Goal: Information Seeking & Learning: Learn about a topic

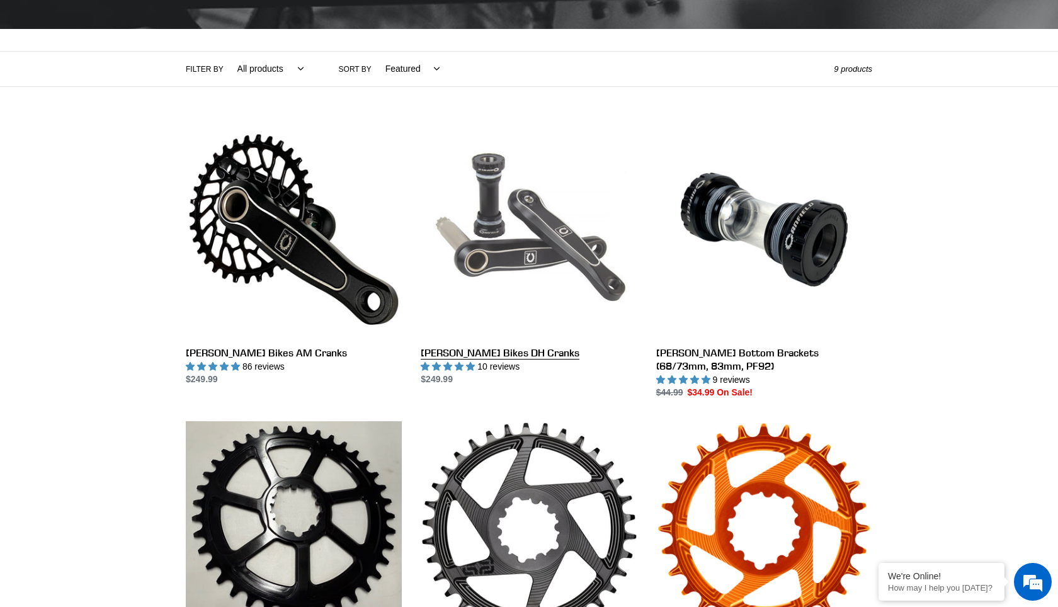
scroll to position [247, 0]
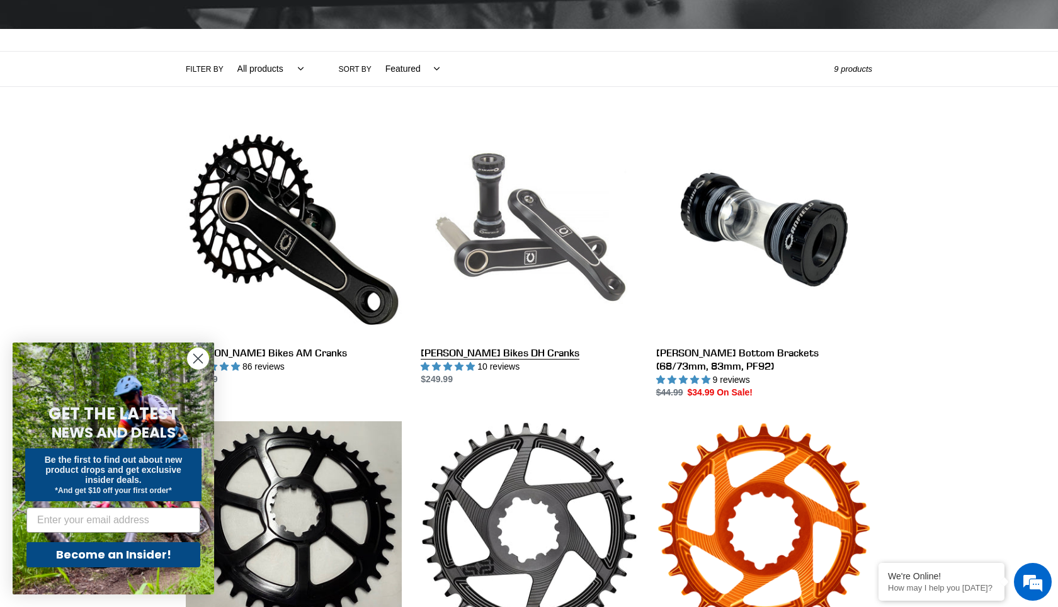
click at [501, 260] on link "[PERSON_NAME] Bikes DH Cranks" at bounding box center [529, 254] width 216 height 265
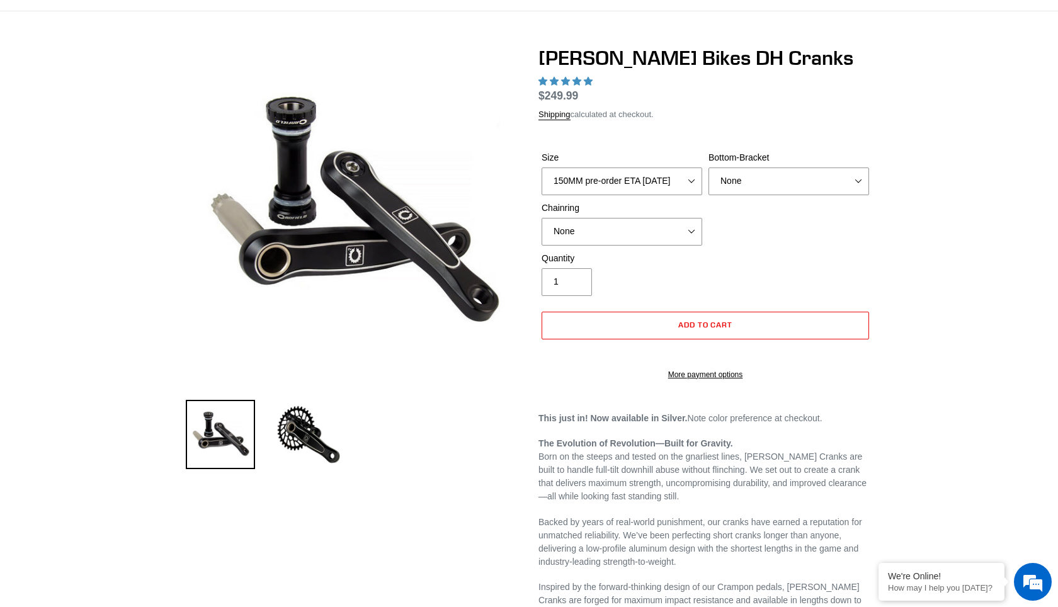
scroll to position [76, 0]
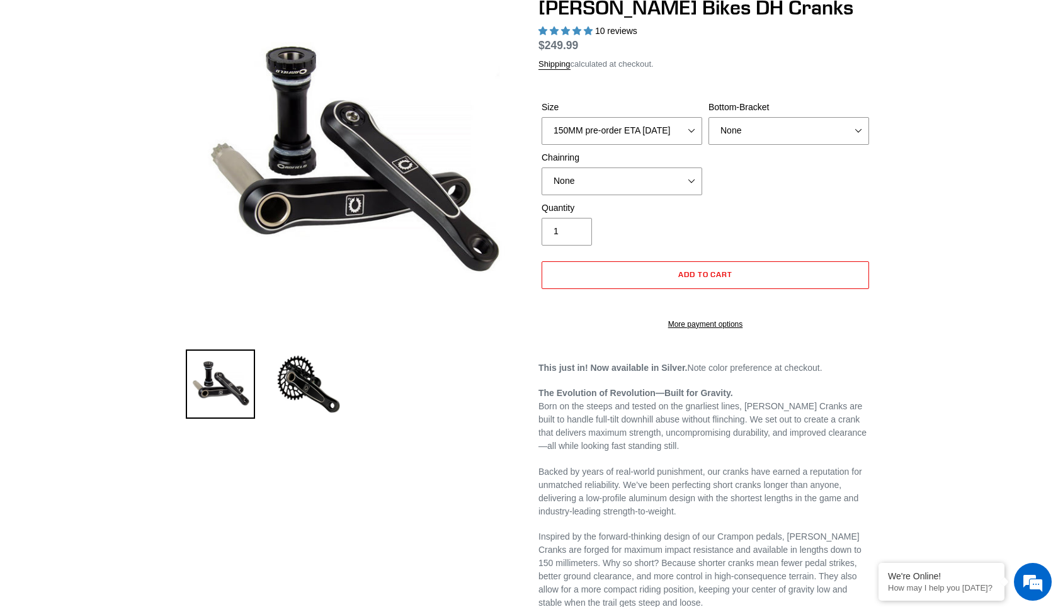
select select "highest-rating"
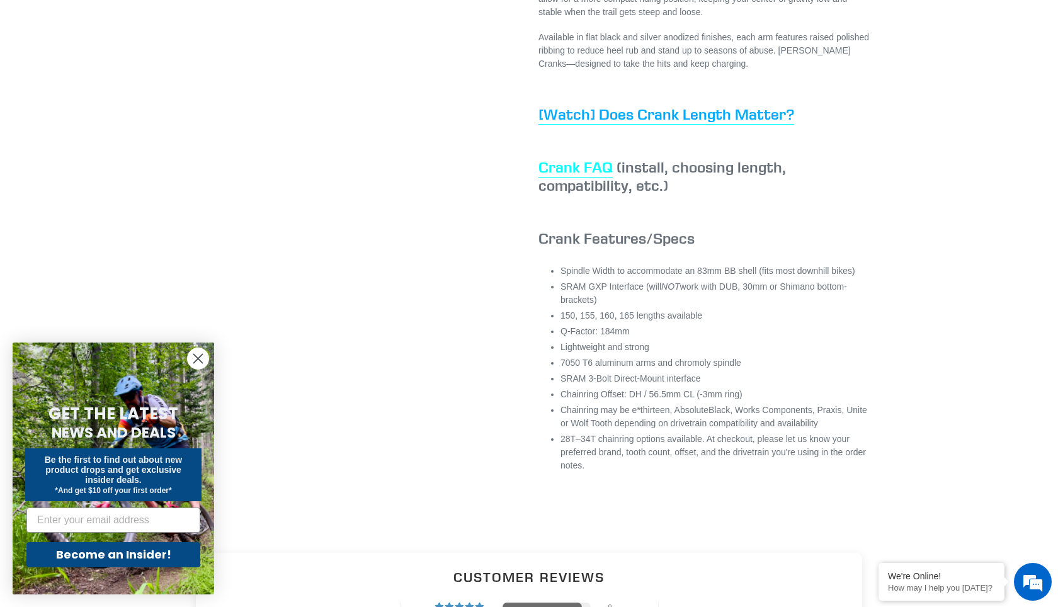
scroll to position [721, 0]
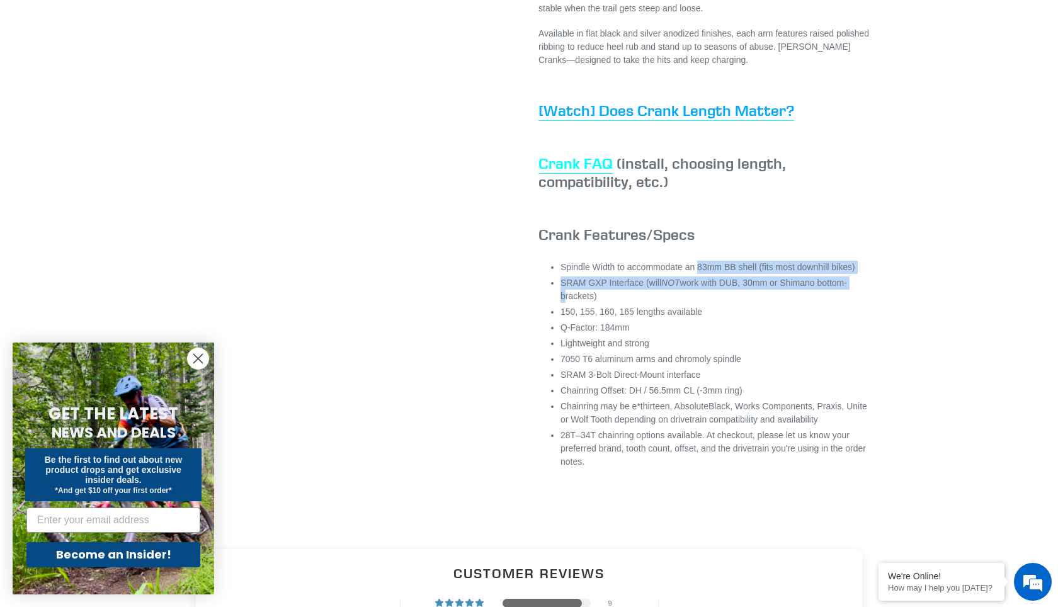
drag, startPoint x: 700, startPoint y: 298, endPoint x: 858, endPoint y: 307, distance: 158.4
click at [858, 307] on ul "Spindle Width to accommodate an 83mm BB shell (fits most downhill bikes) SRAM G…" at bounding box center [717, 365] width 312 height 208
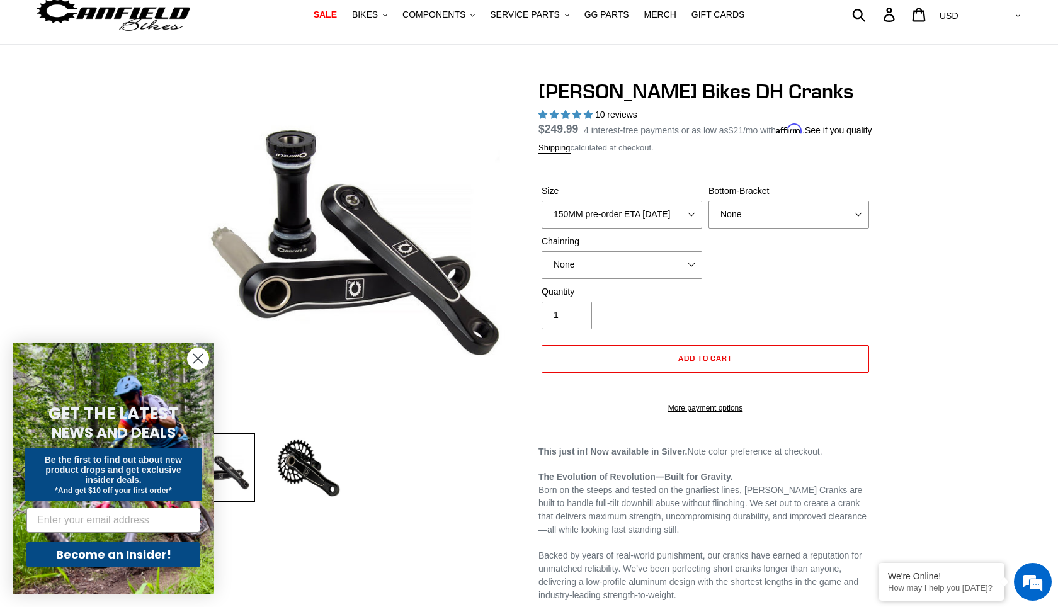
scroll to position [42, 0]
click at [859, 229] on select "None BSA Threaded 83mm" at bounding box center [789, 216] width 161 height 28
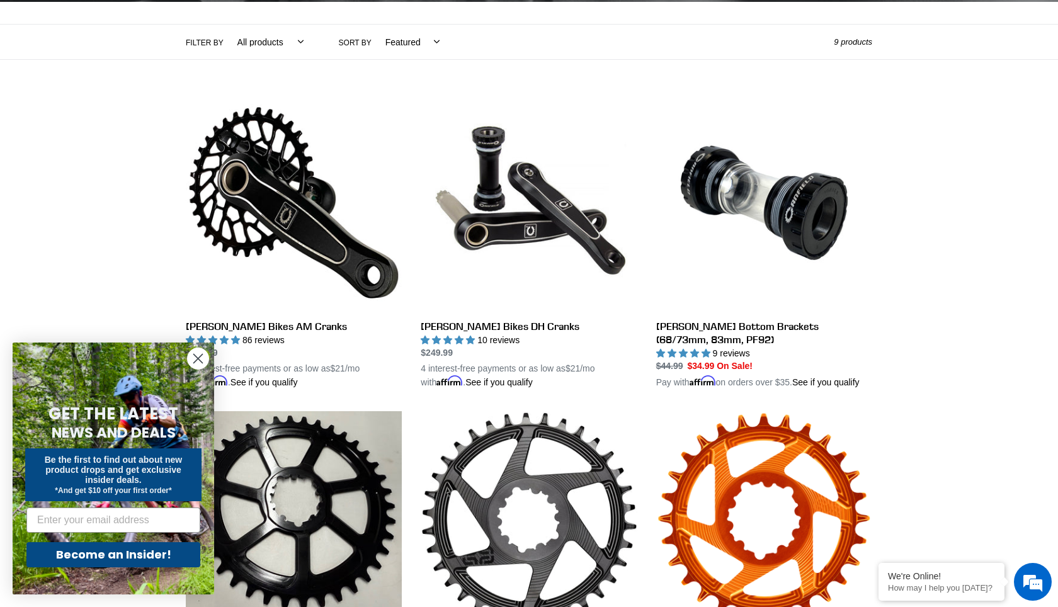
scroll to position [265, 0]
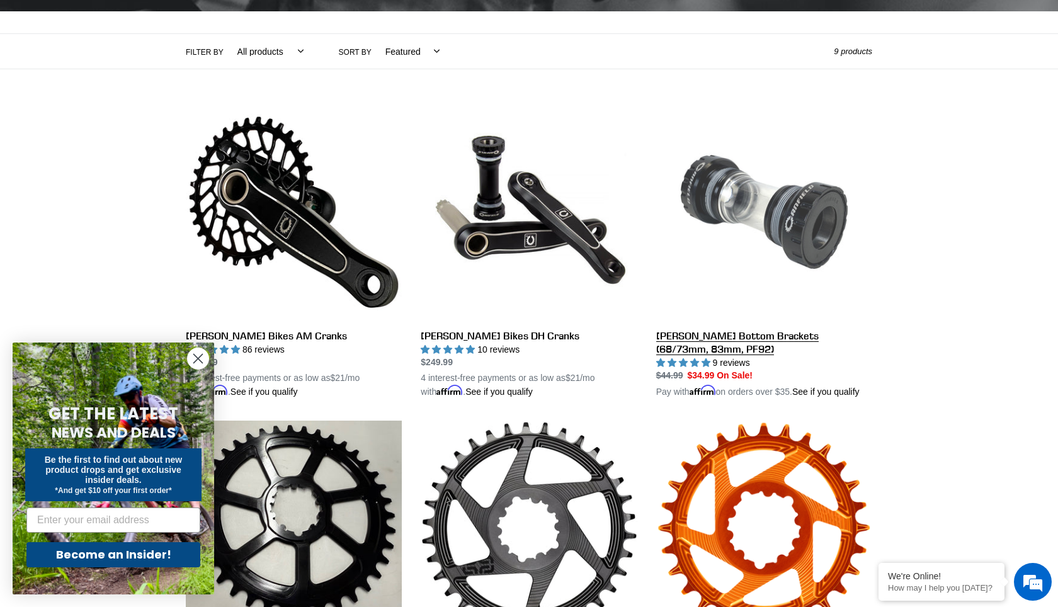
click at [792, 233] on link "[PERSON_NAME] Bottom Brackets (68/73mm, 83mm, PF92)" at bounding box center [764, 251] width 216 height 295
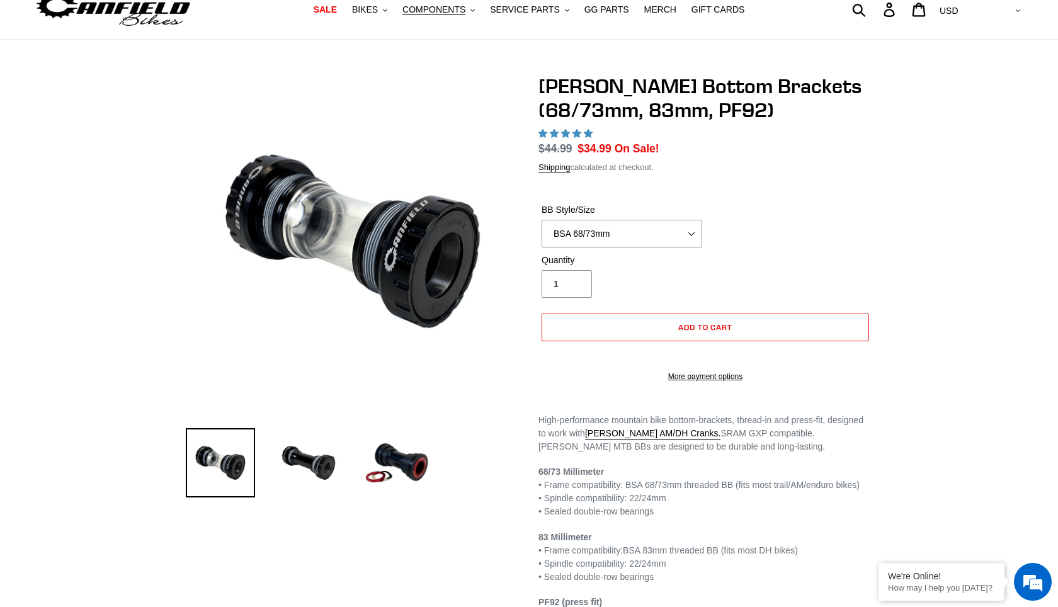
scroll to position [186, 0]
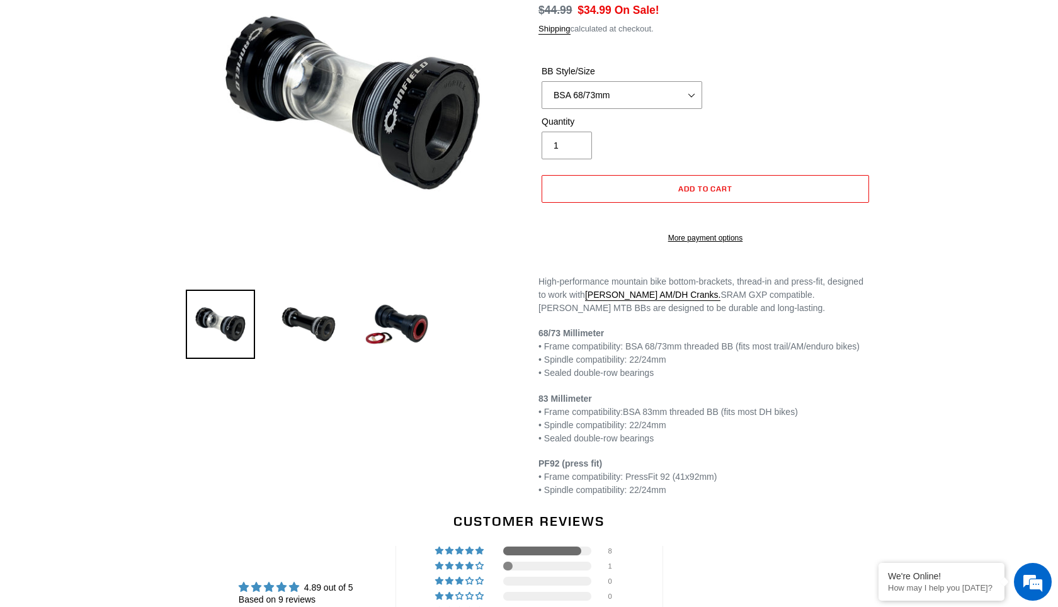
select select "highest-rating"
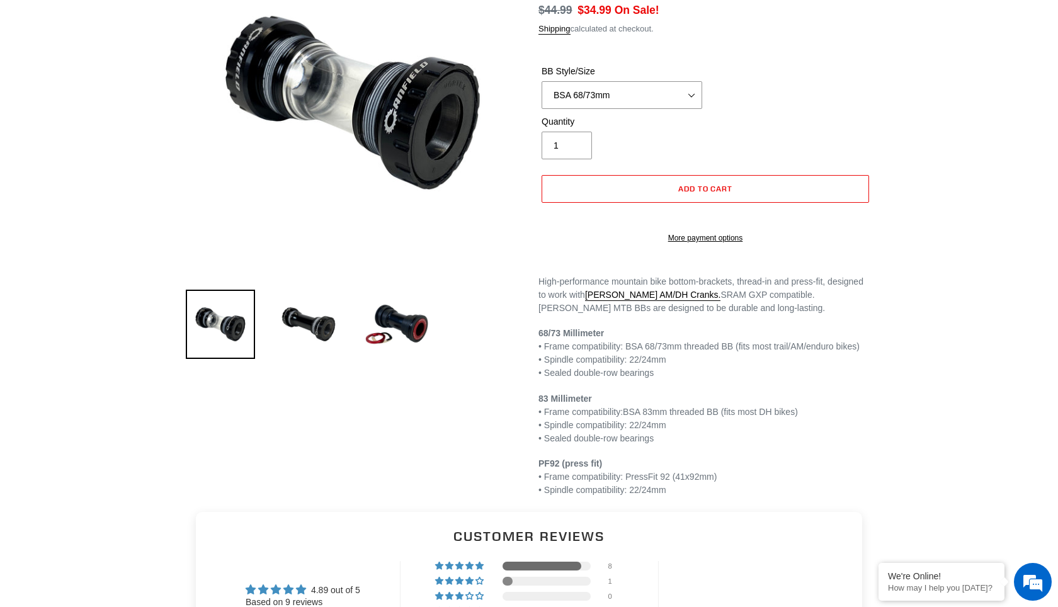
scroll to position [0, 0]
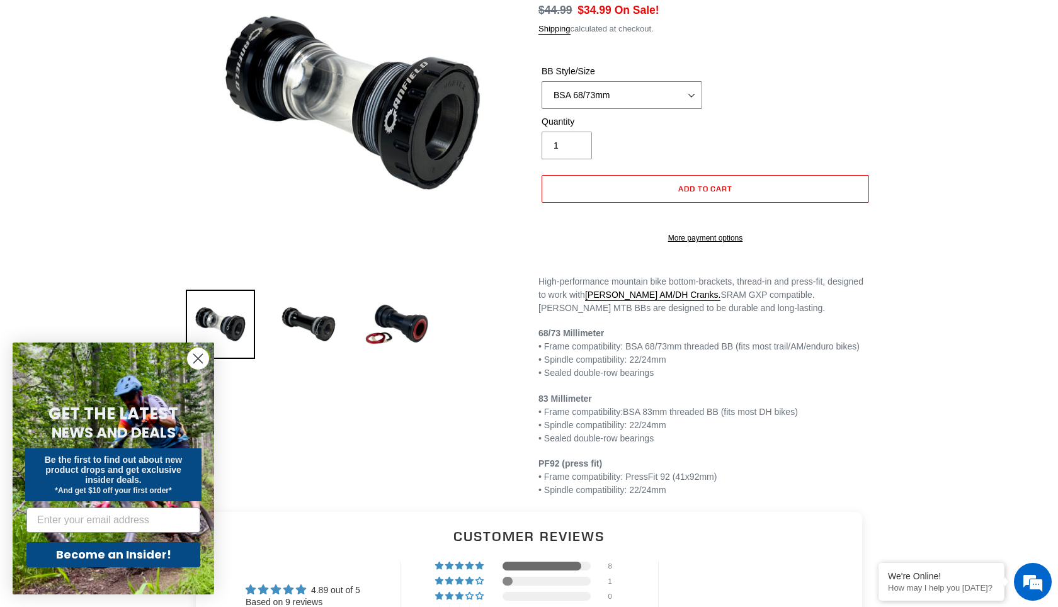
click at [675, 97] on select "BSA 68/73mm BSA 83mm PF92" at bounding box center [622, 95] width 161 height 28
select select "PF92"
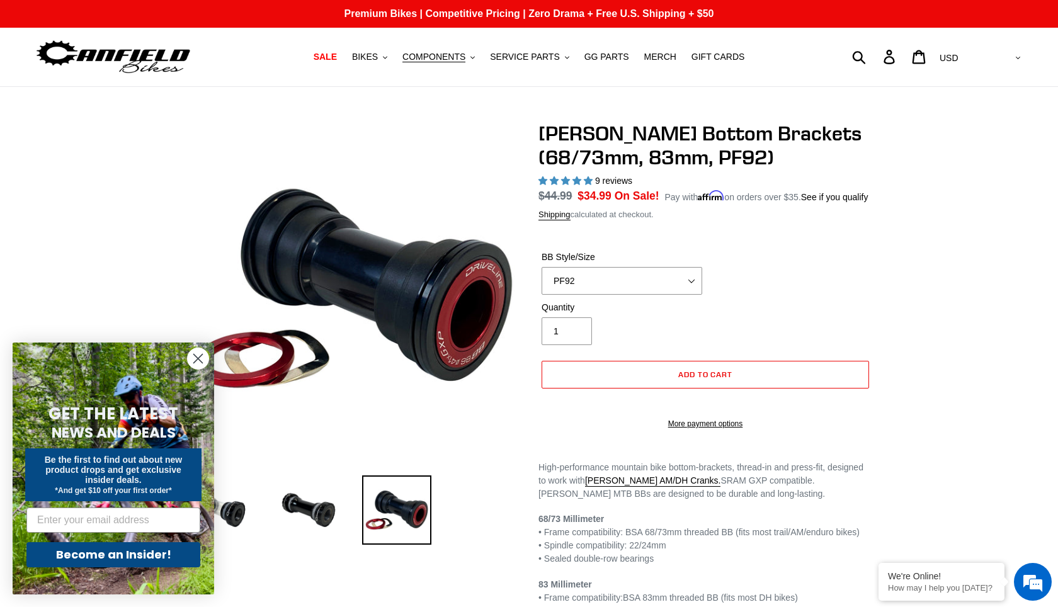
click at [195, 358] on circle "Close dialog" at bounding box center [198, 358] width 21 height 21
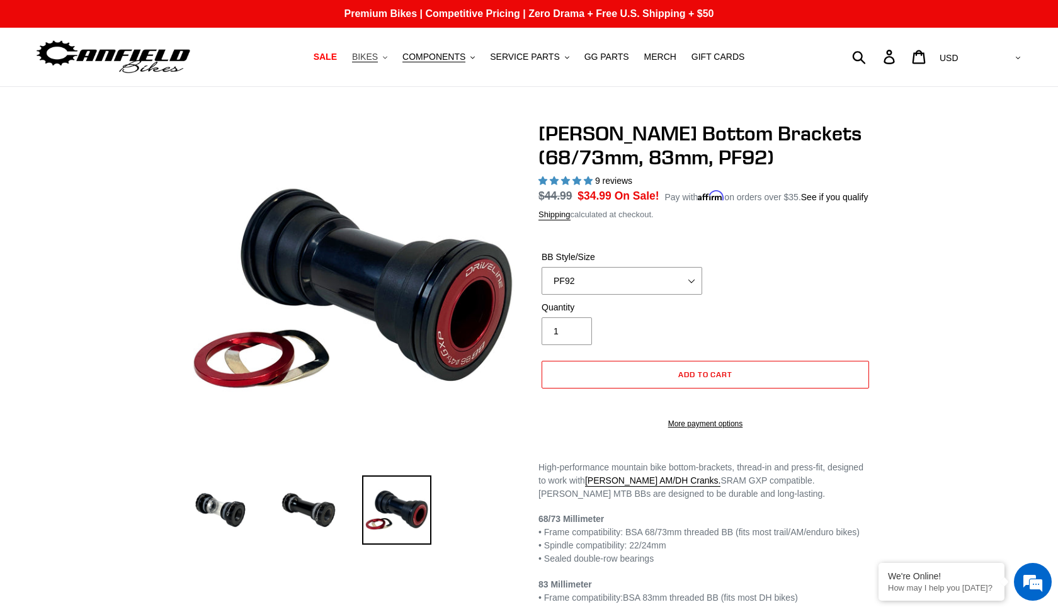
click at [384, 57] on button "BIKES .cls-1{fill:#231f20}" at bounding box center [370, 57] width 48 height 17
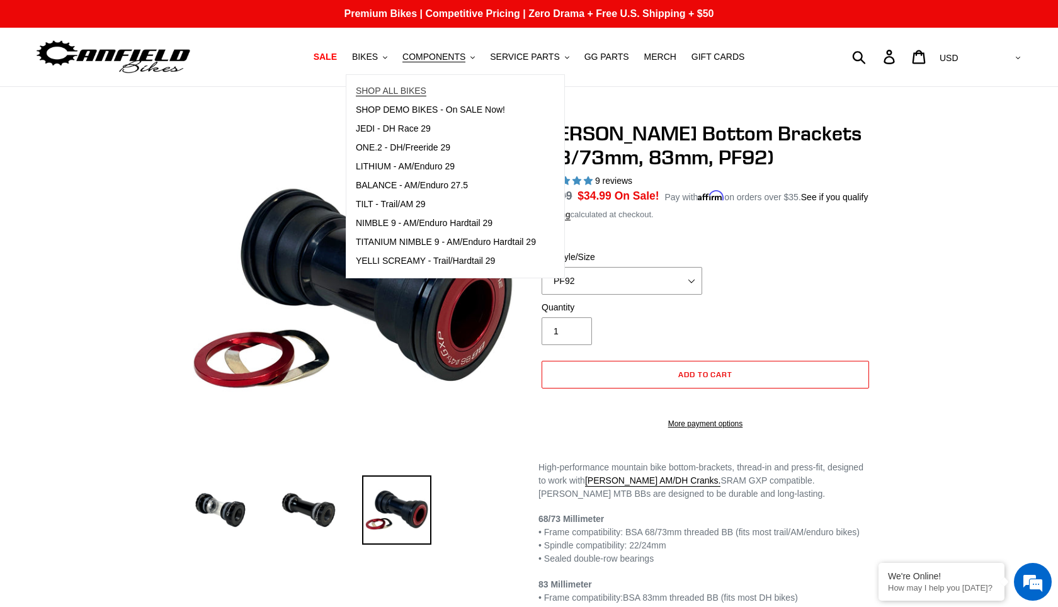
click at [405, 86] on span "SHOP ALL BIKES" at bounding box center [391, 91] width 71 height 11
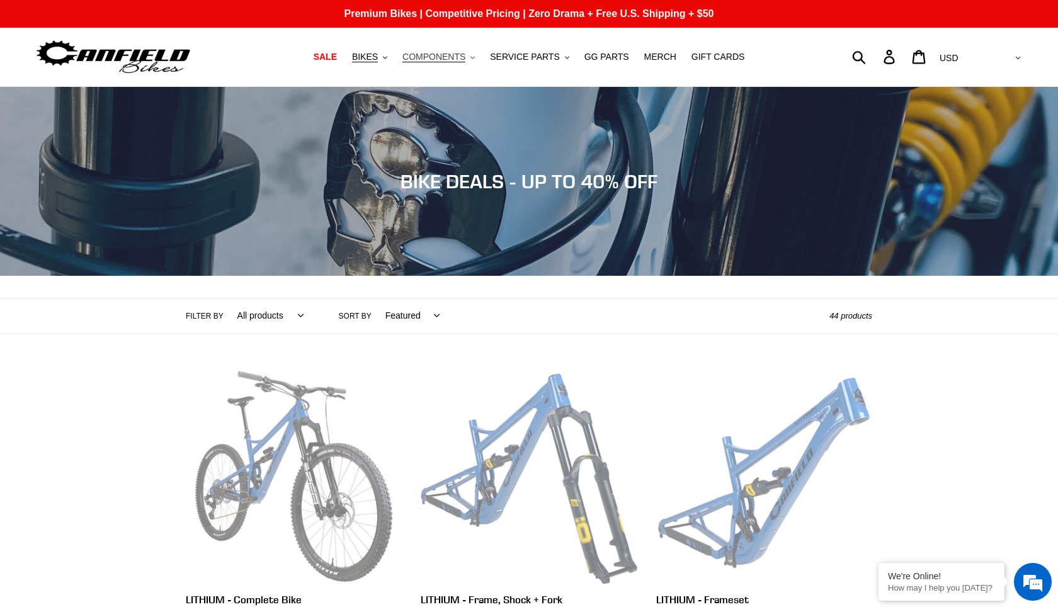
click at [447, 61] on span "COMPONENTS" at bounding box center [434, 57] width 63 height 11
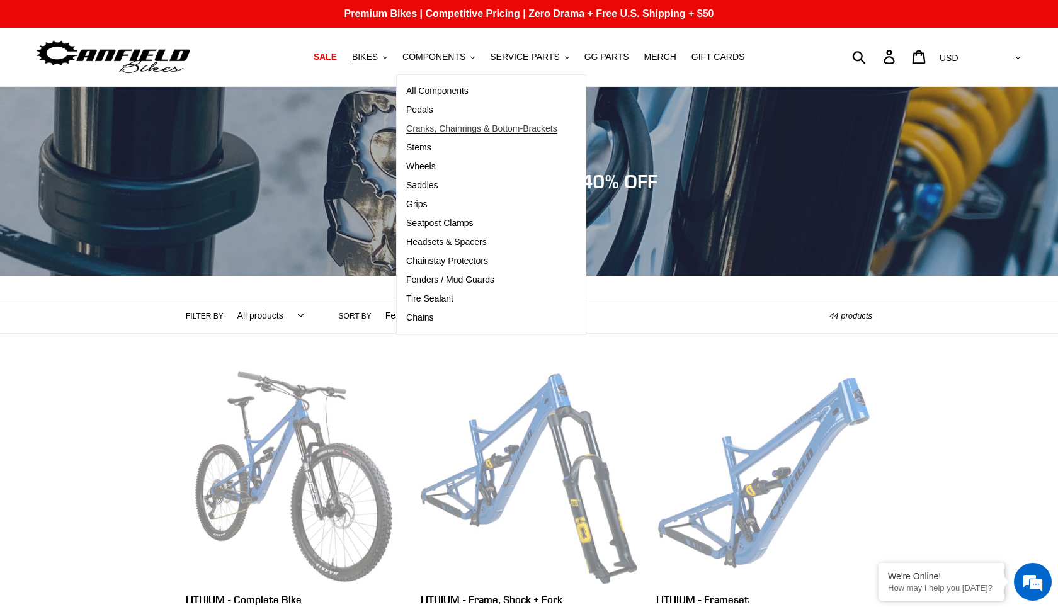
click at [431, 125] on span "Cranks, Chainrings & Bottom-Brackets" at bounding box center [481, 128] width 151 height 11
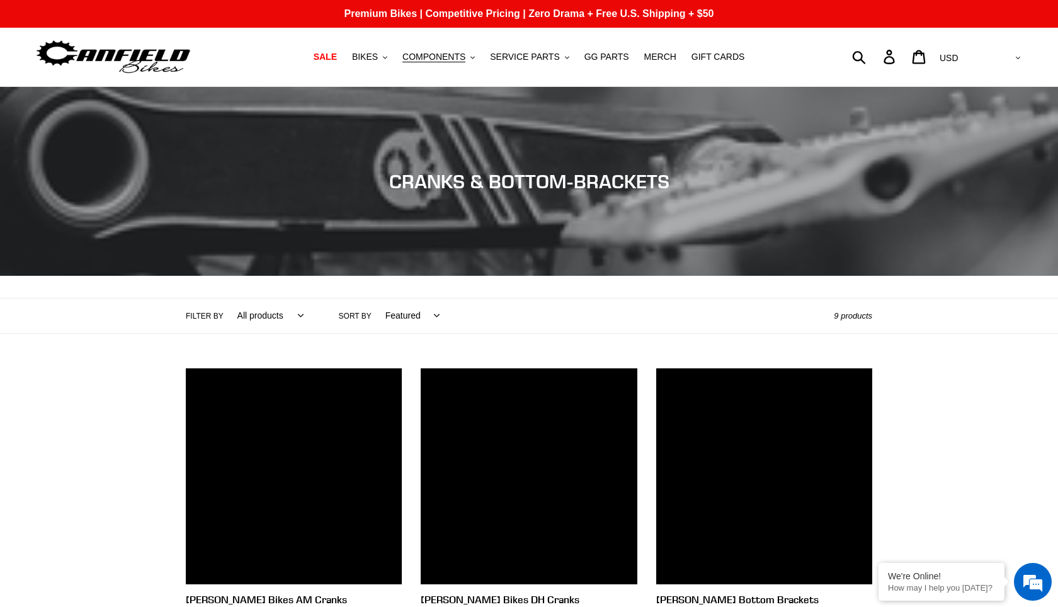
scroll to position [182, 0]
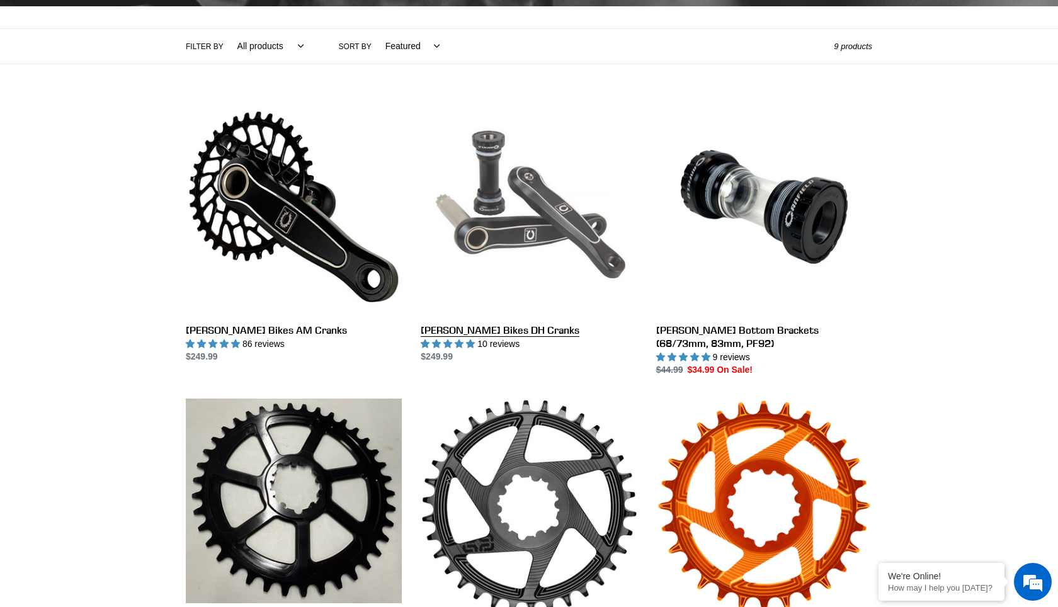
click at [504, 224] on link "Canfield Bikes DH Cranks" at bounding box center [529, 231] width 216 height 265
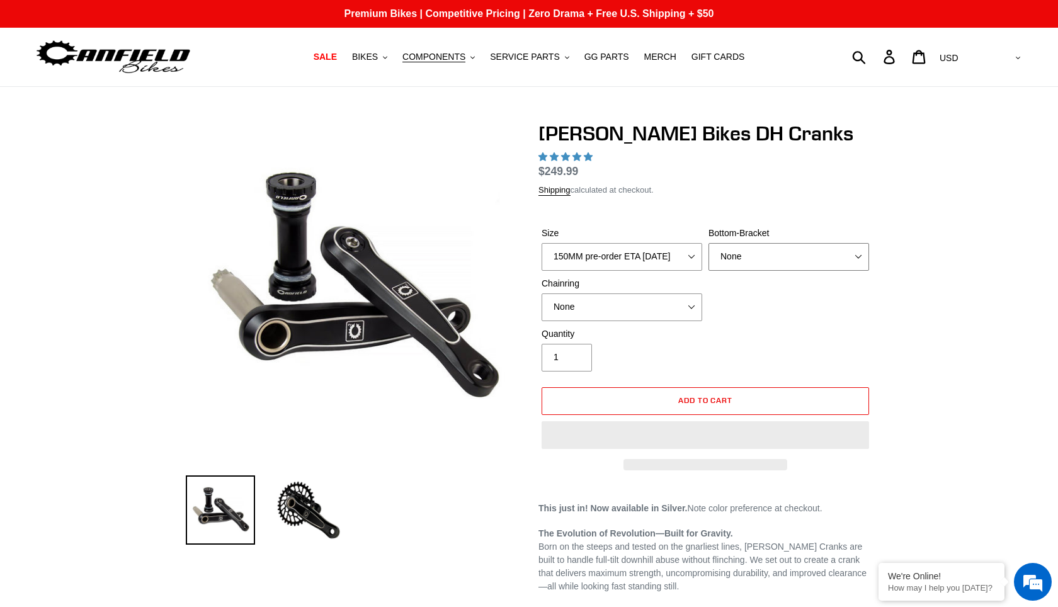
click at [755, 243] on select "None BSA Threaded 83mm" at bounding box center [789, 257] width 161 height 28
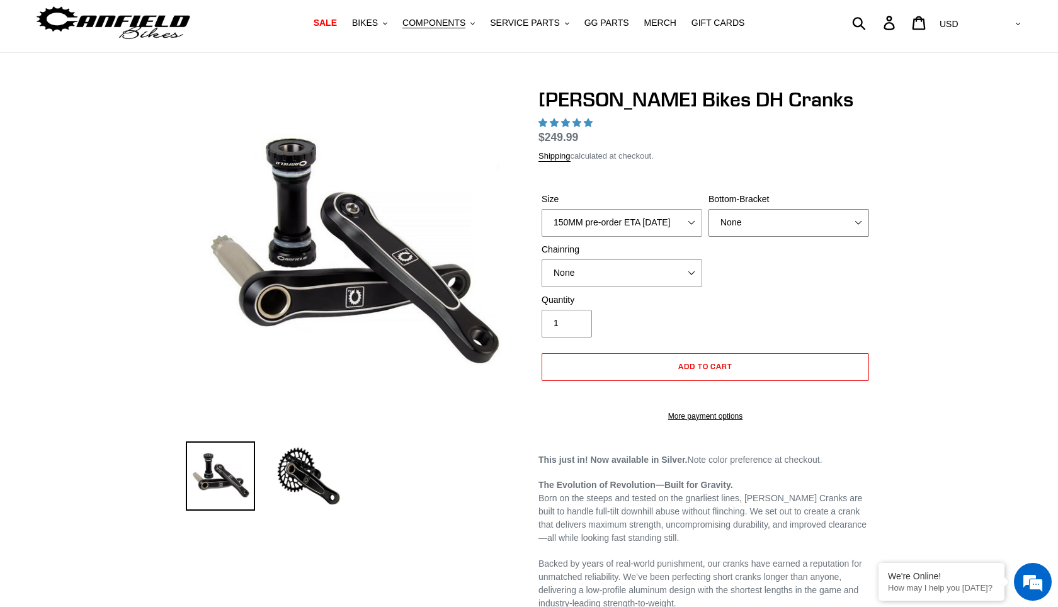
scroll to position [34, 0]
select select "highest-rating"
click at [685, 270] on select "None 34t Round" at bounding box center [622, 274] width 161 height 28
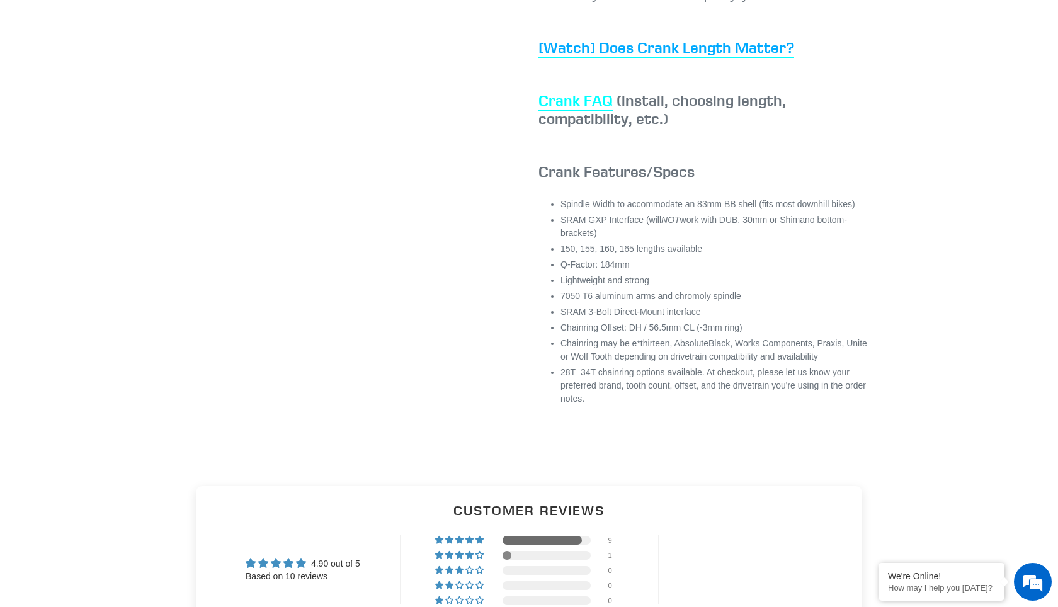
scroll to position [0, 0]
click at [581, 111] on link "Crank FAQ" at bounding box center [576, 101] width 74 height 20
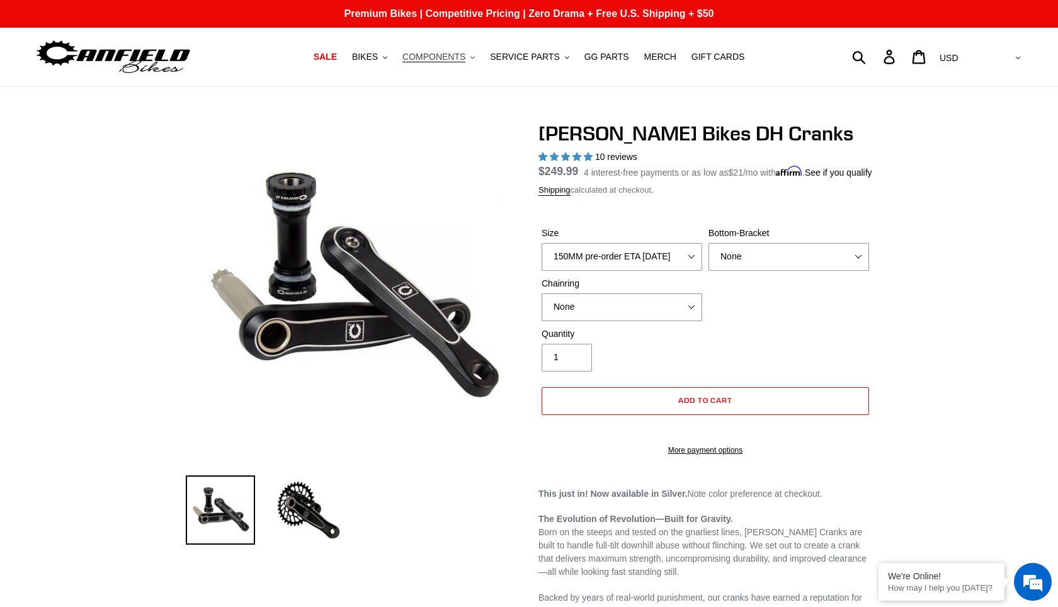
click at [451, 59] on span "COMPONENTS" at bounding box center [434, 57] width 63 height 11
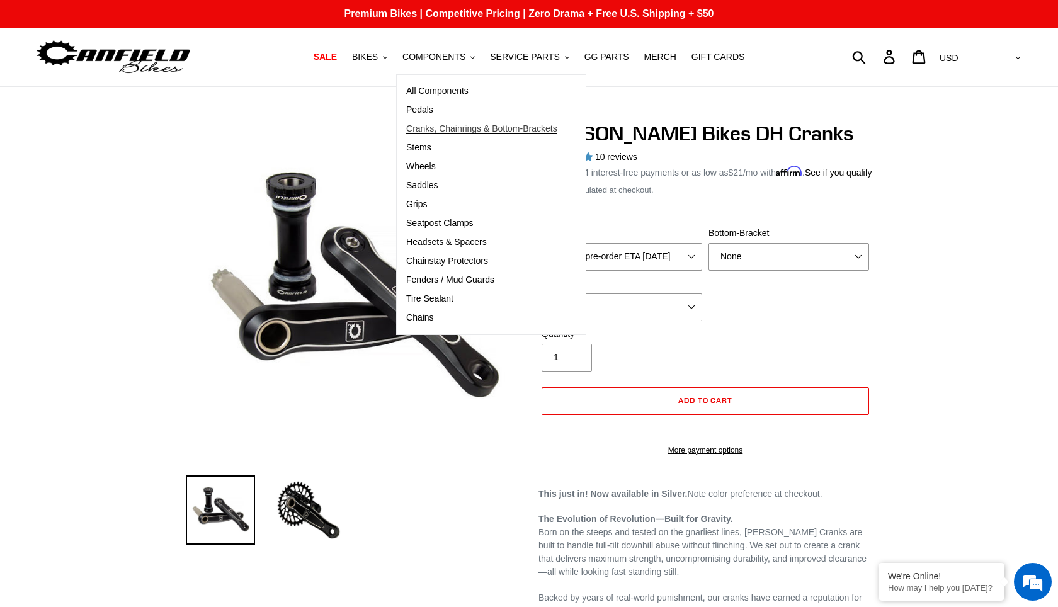
click at [454, 132] on span "Cranks, Chainrings & Bottom-Brackets" at bounding box center [481, 128] width 151 height 11
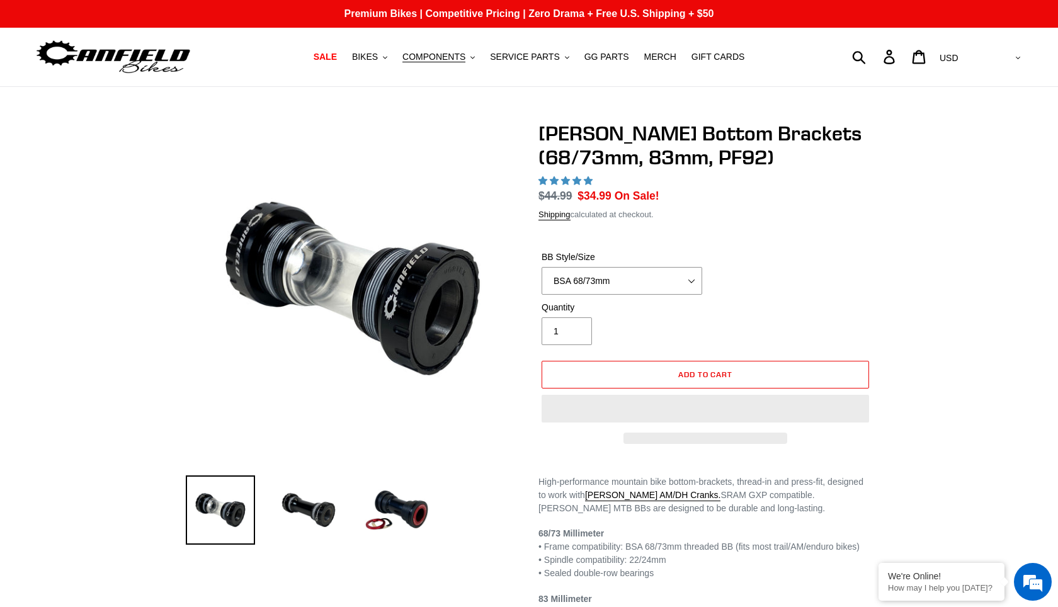
select select "PF92"
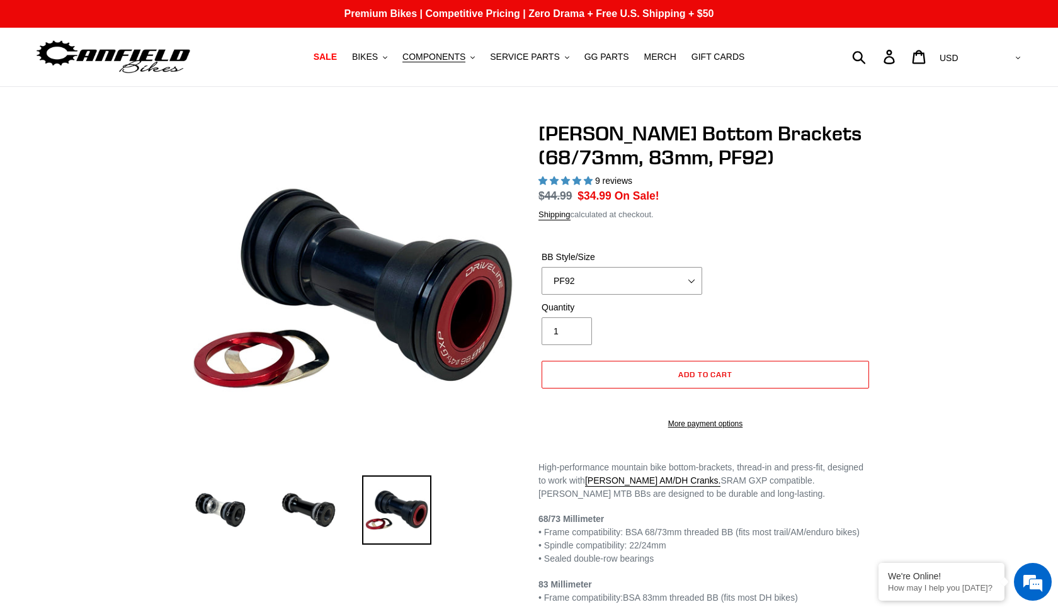
select select "highest-rating"
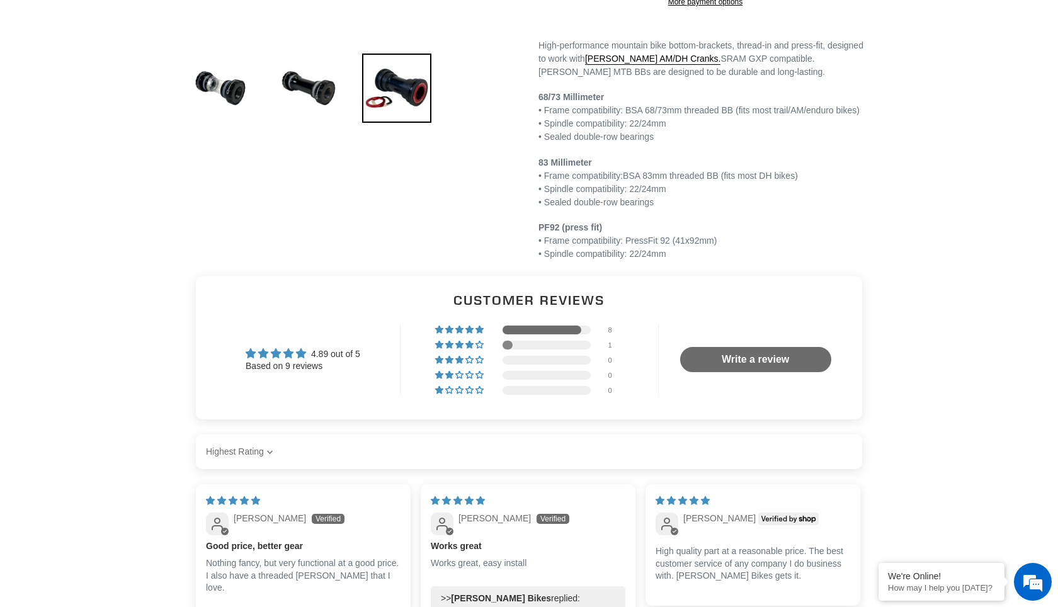
scroll to position [423, 0]
